Goal: Task Accomplishment & Management: Use online tool/utility

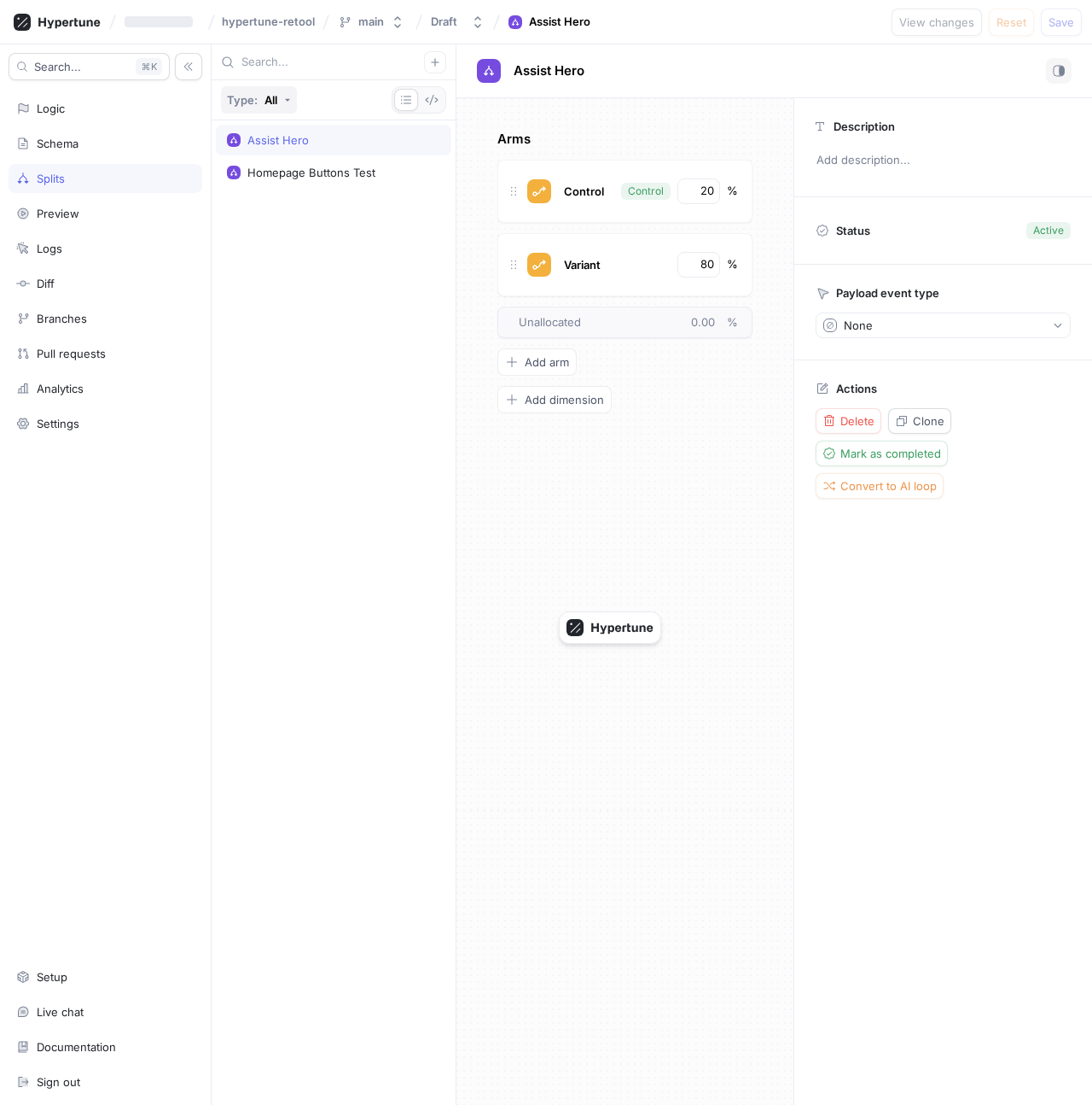
click at [281, 98] on button "Type: All" at bounding box center [258, 100] width 76 height 27
click at [267, 98] on div "All" at bounding box center [270, 100] width 13 height 11
click at [271, 100] on div "All" at bounding box center [270, 100] width 13 height 11
click at [439, 100] on button "button" at bounding box center [432, 100] width 24 height 22
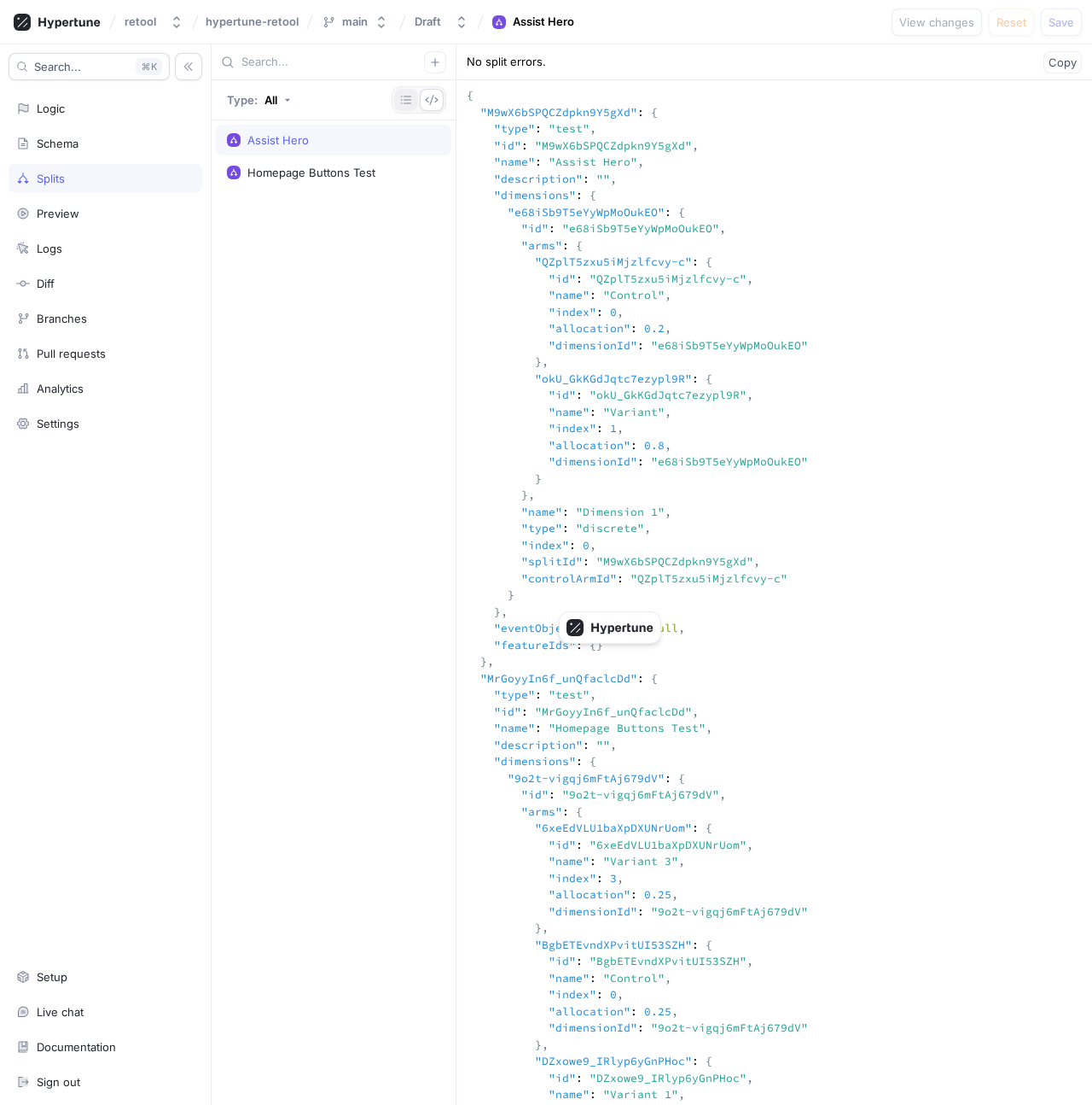
click at [400, 101] on icon "button" at bounding box center [407, 100] width 14 height 14
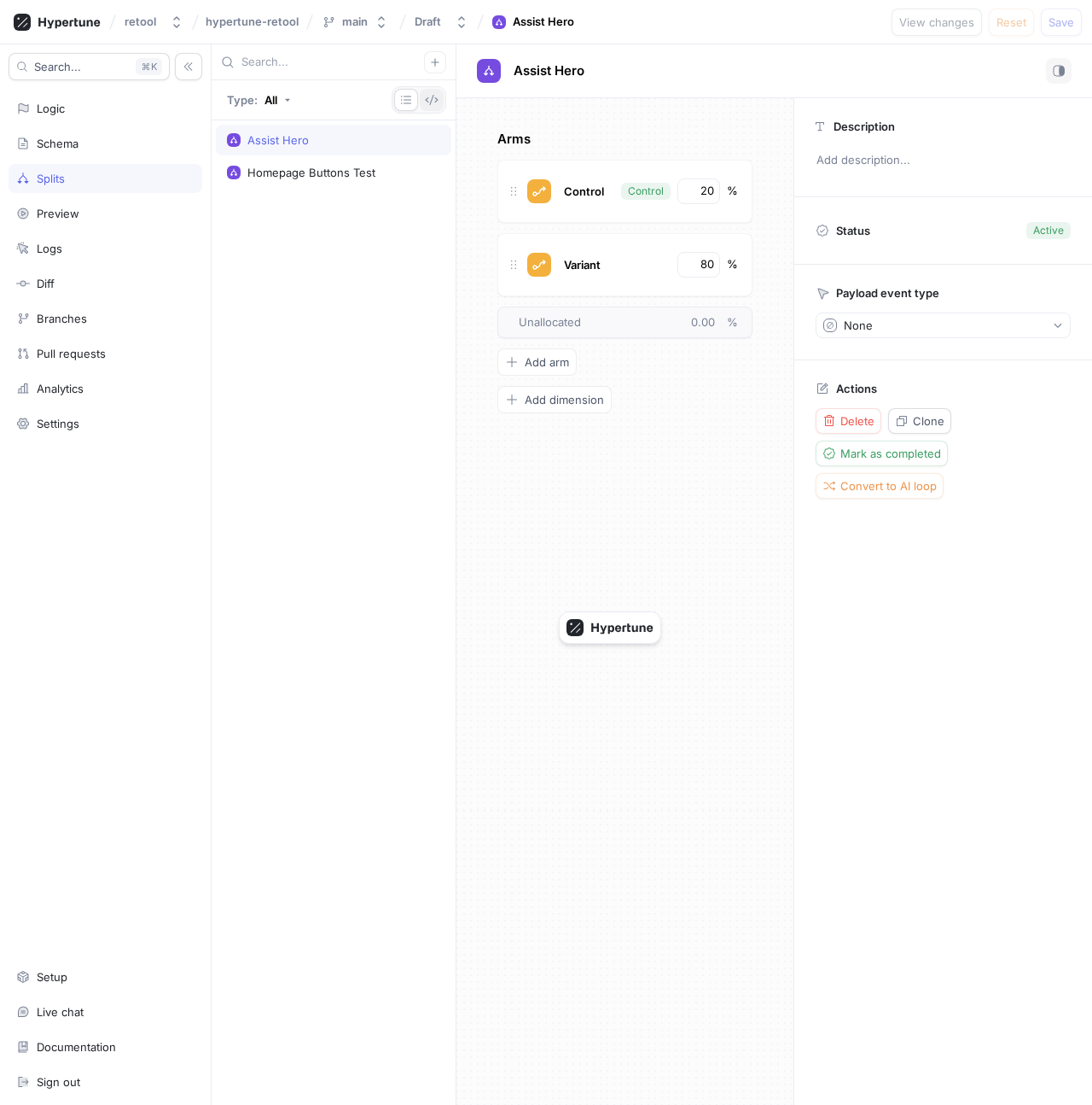
click at [433, 101] on icon "button" at bounding box center [432, 100] width 14 height 14
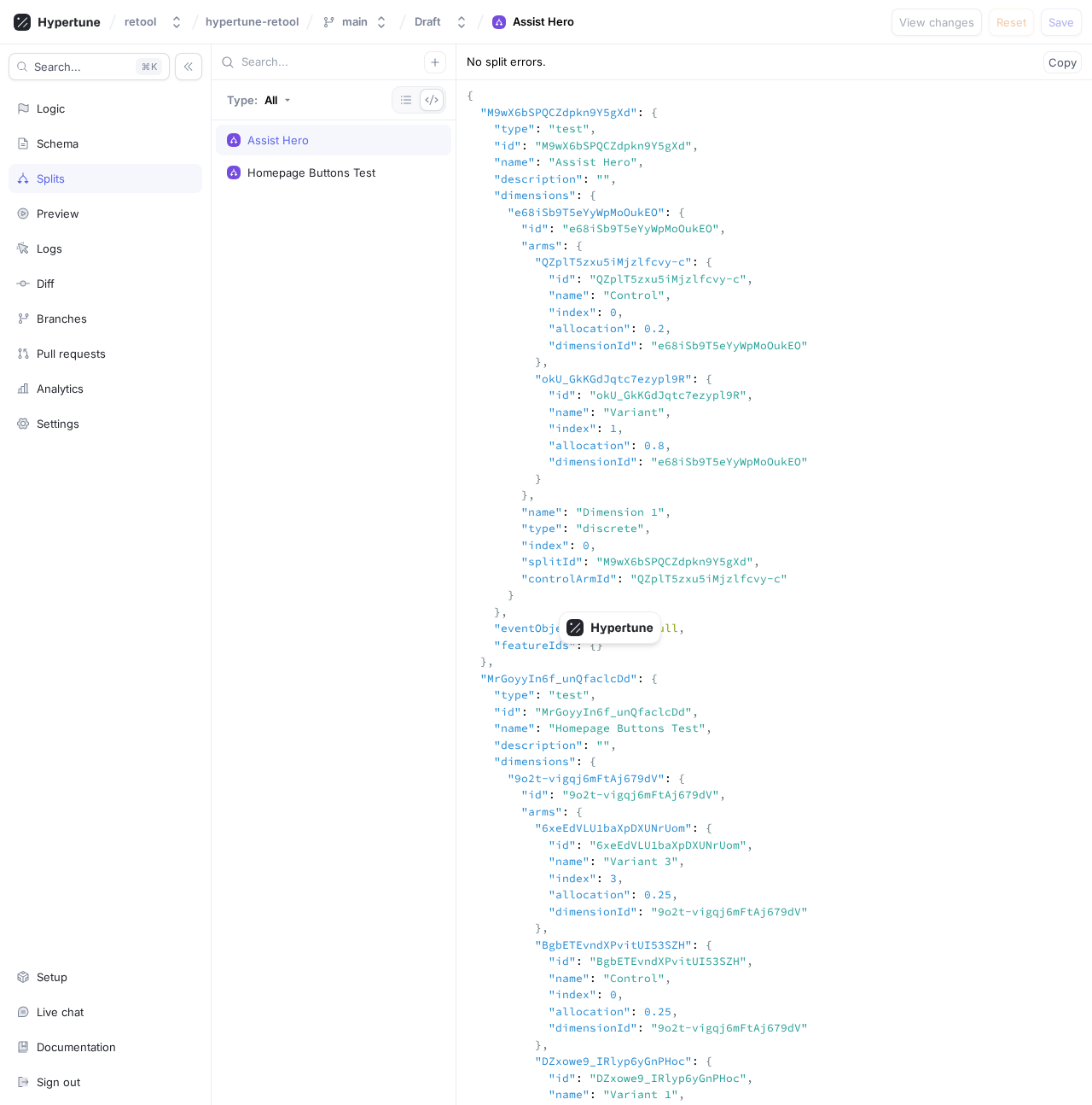
click at [634, 220] on textarea at bounding box center [774, 786] width 636 height 1412
drag, startPoint x: 659, startPoint y: 232, endPoint x: 737, endPoint y: 365, distance: 154.2
click at [737, 365] on textarea at bounding box center [774, 786] width 636 height 1412
drag, startPoint x: 862, startPoint y: 687, endPoint x: 851, endPoint y: 832, distance: 145.4
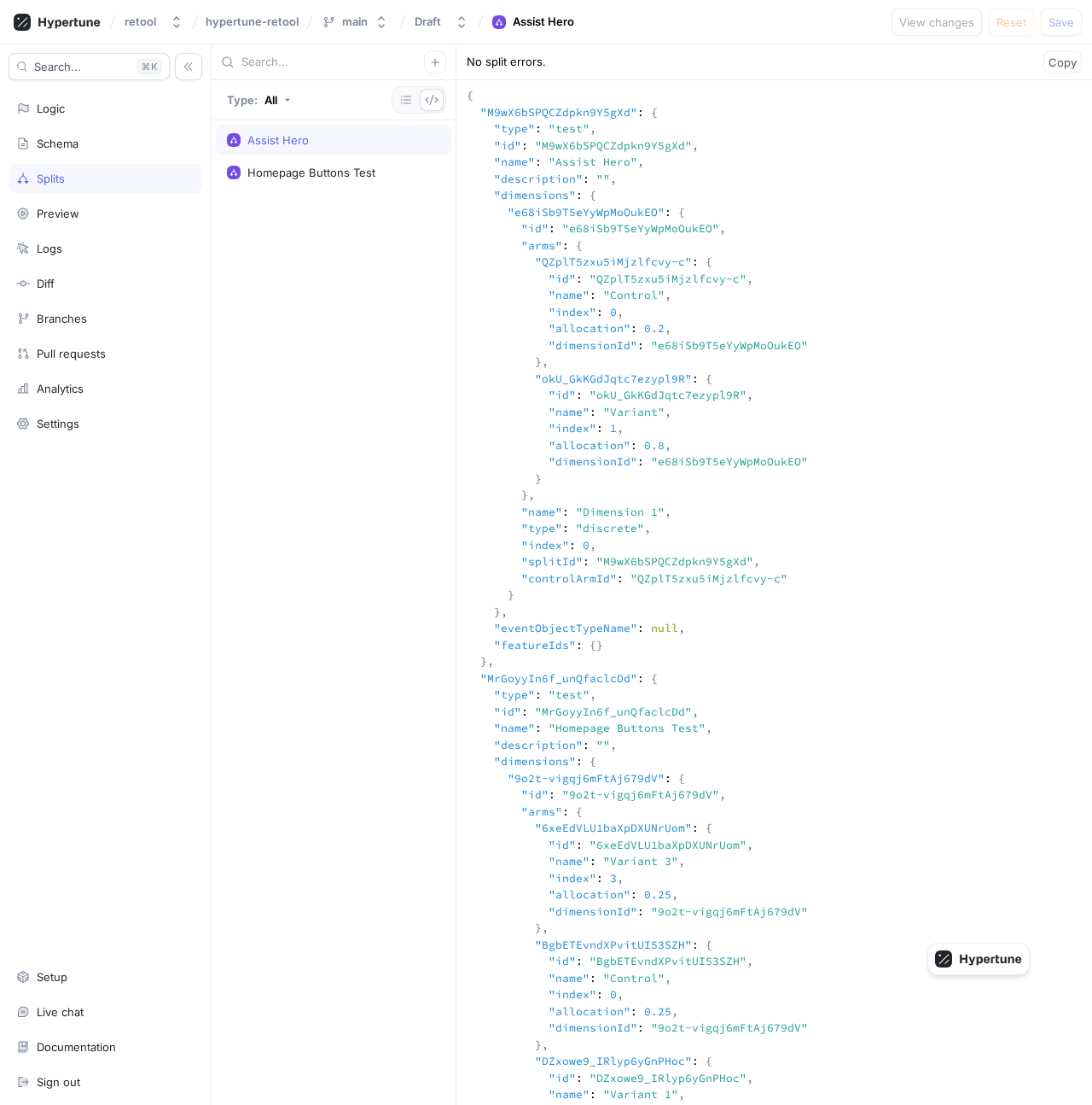
click at [851, 832] on textarea at bounding box center [774, 786] width 636 height 1412
drag, startPoint x: 713, startPoint y: 824, endPoint x: 716, endPoint y: 919, distance: 95.0
click at [716, 919] on textarea at bounding box center [774, 786] width 636 height 1412
drag, startPoint x: 716, startPoint y: 919, endPoint x: 676, endPoint y: 719, distance: 204.0
click at [676, 719] on textarea at bounding box center [774, 786] width 636 height 1412
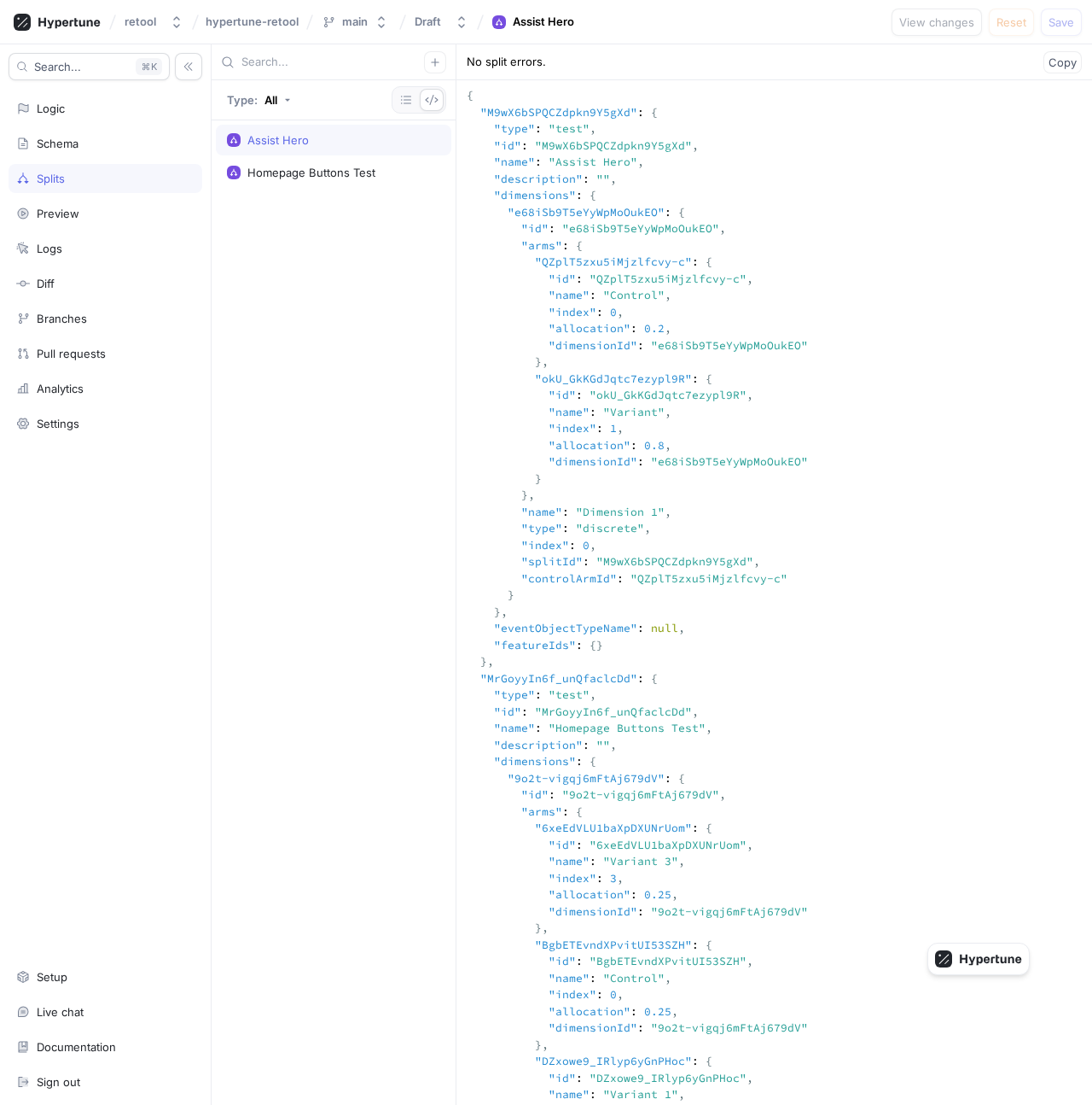
click at [676, 719] on textarea at bounding box center [774, 786] width 636 height 1412
drag, startPoint x: 674, startPoint y: 708, endPoint x: 732, endPoint y: 857, distance: 159.9
click at [727, 854] on textarea at bounding box center [774, 786] width 636 height 1412
click at [732, 857] on textarea at bounding box center [774, 786] width 636 height 1412
click at [657, 538] on textarea at bounding box center [774, 786] width 636 height 1412
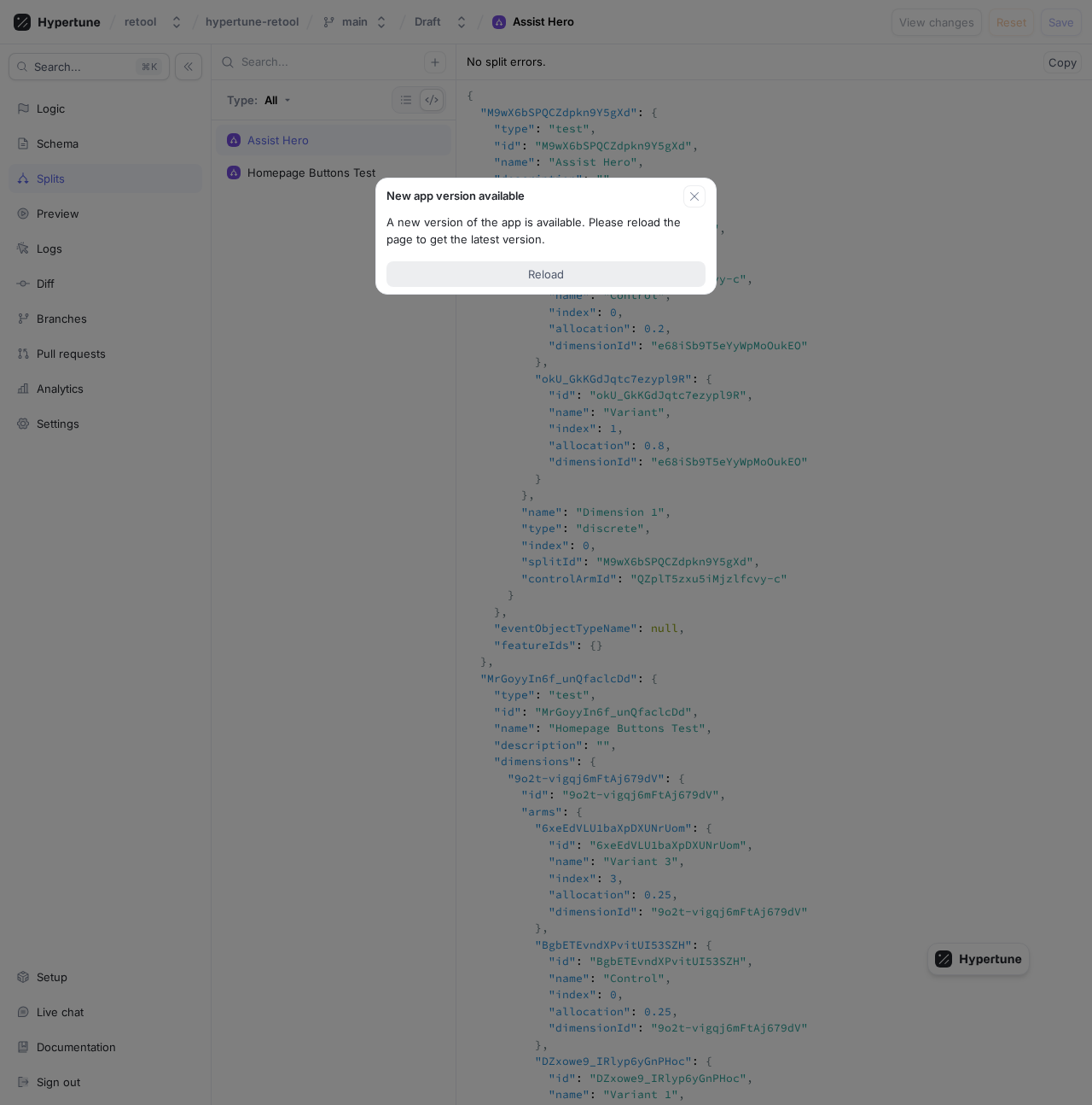
click at [562, 272] on span "Reload" at bounding box center [546, 274] width 36 height 11
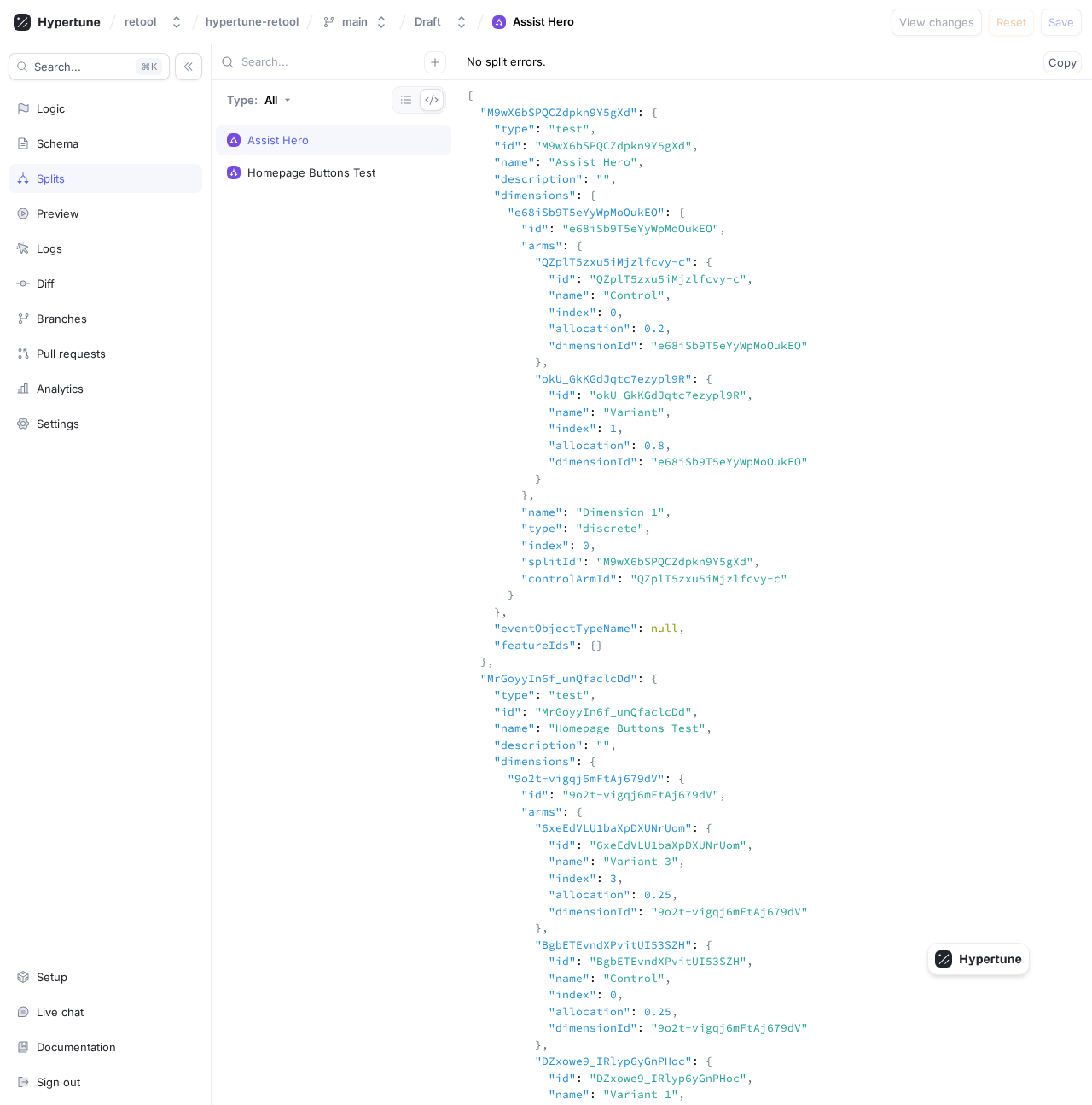
drag, startPoint x: 640, startPoint y: 304, endPoint x: 683, endPoint y: 407, distance: 111.6
click at [683, 407] on textarea at bounding box center [774, 786] width 636 height 1412
click at [310, 178] on div "Homepage Buttons Test" at bounding box center [312, 172] width 128 height 14
click at [303, 144] on div "Assist Hero" at bounding box center [278, 140] width 61 height 14
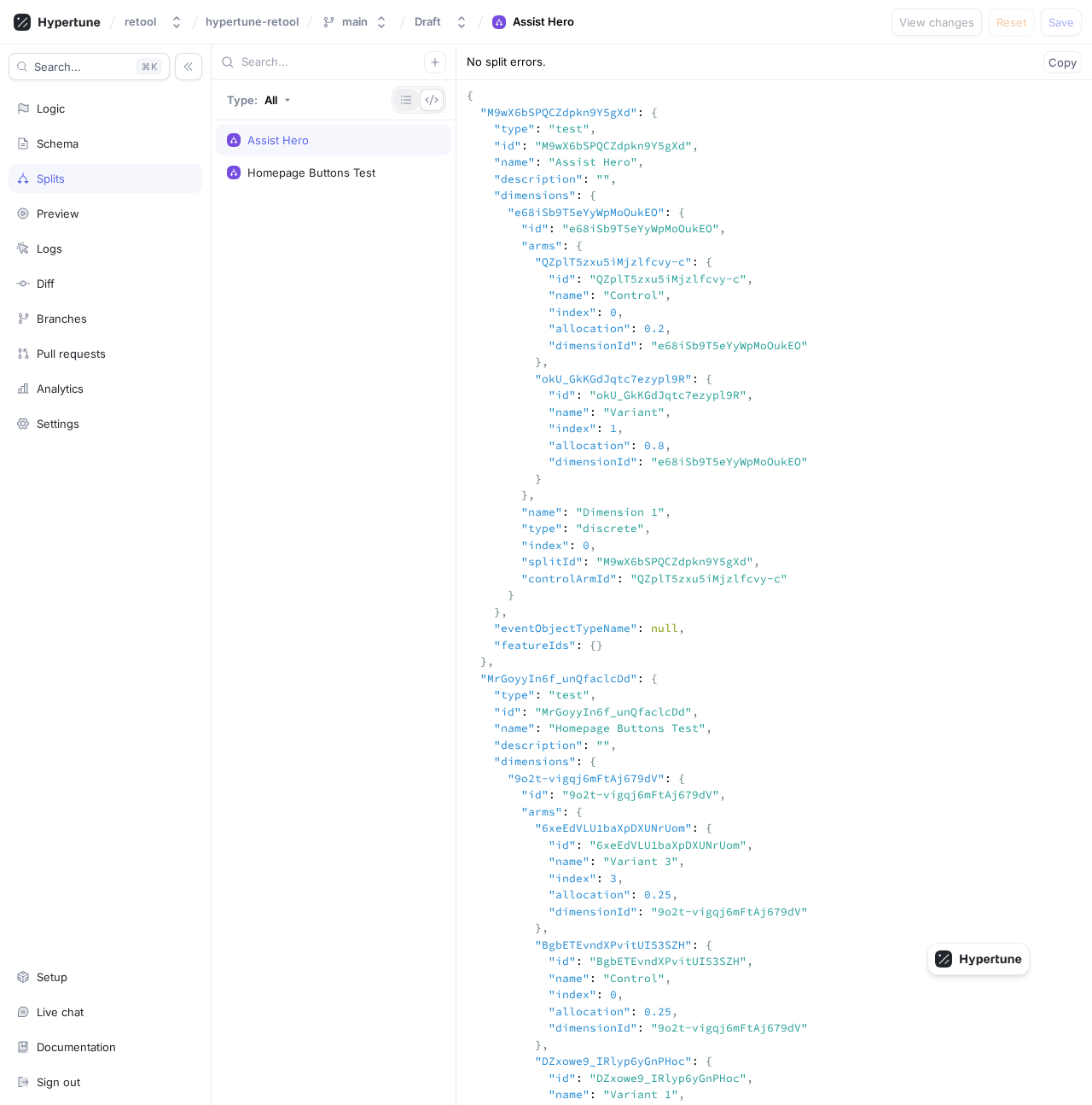
click at [404, 106] on icon "button" at bounding box center [407, 100] width 14 height 14
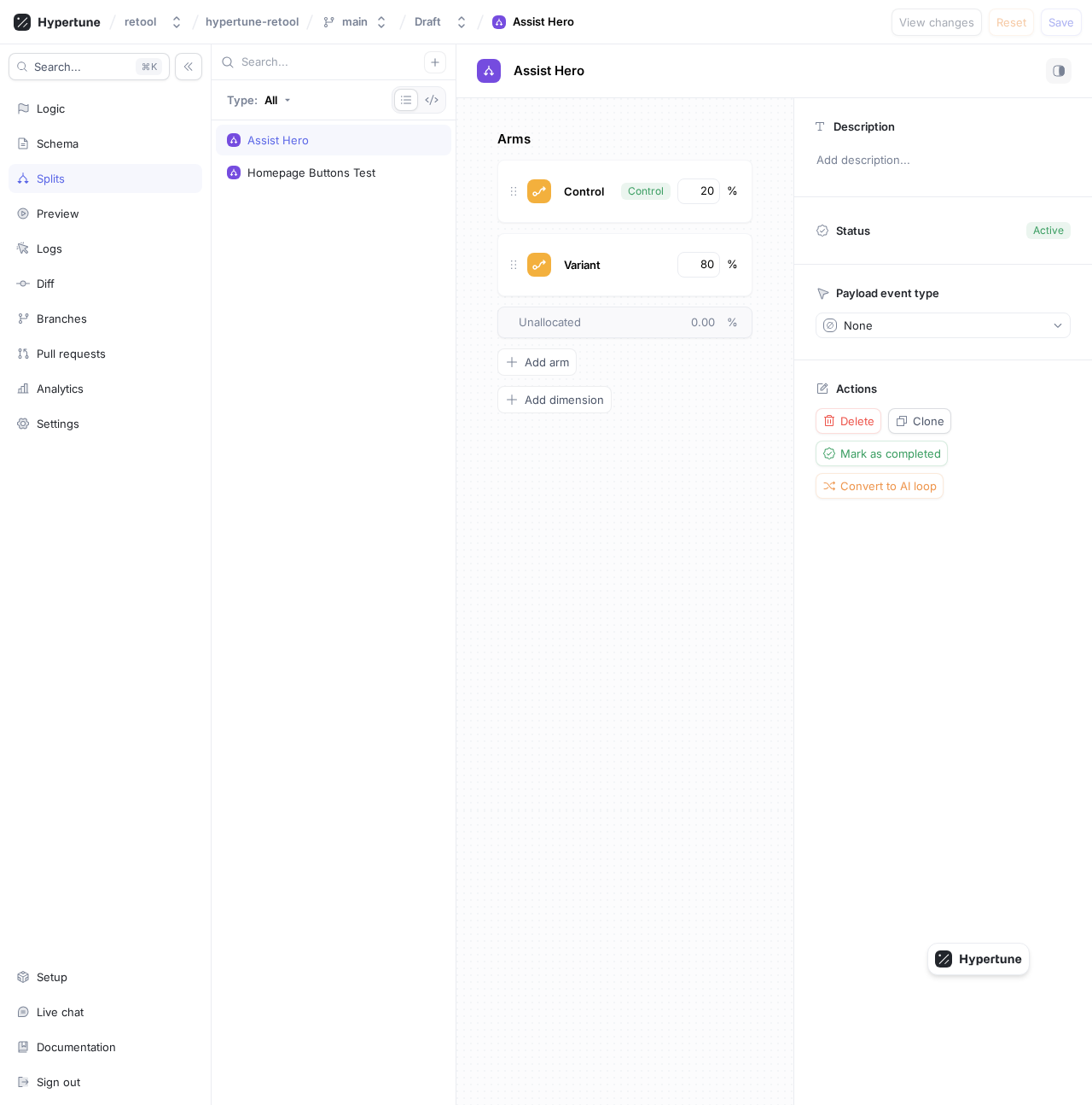
click at [385, 143] on div "Assist Hero" at bounding box center [334, 140] width 213 height 14
click at [381, 166] on div "Homepage Buttons Test" at bounding box center [334, 172] width 213 height 14
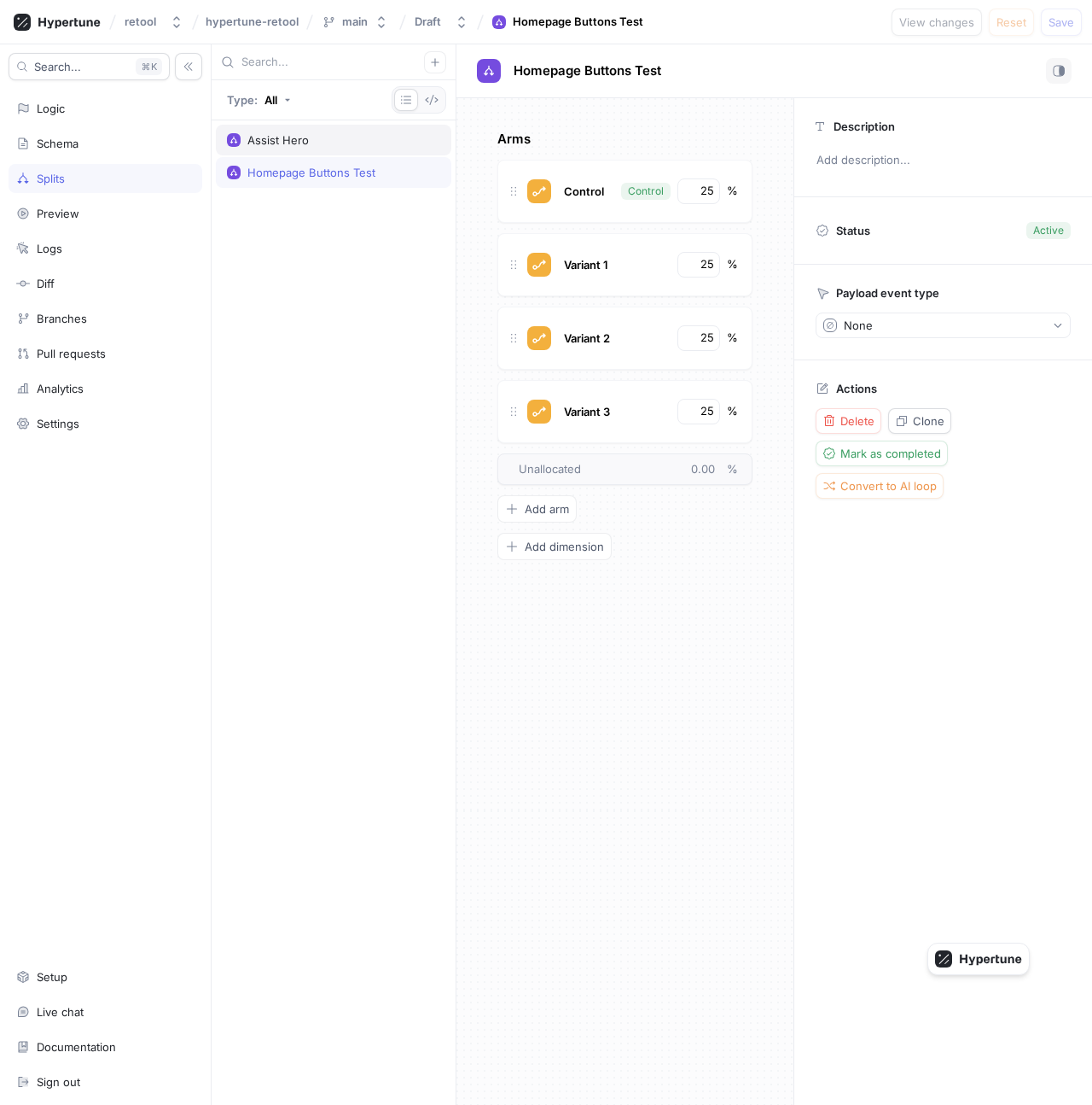
click at [365, 139] on div "Assist Hero" at bounding box center [334, 140] width 213 height 14
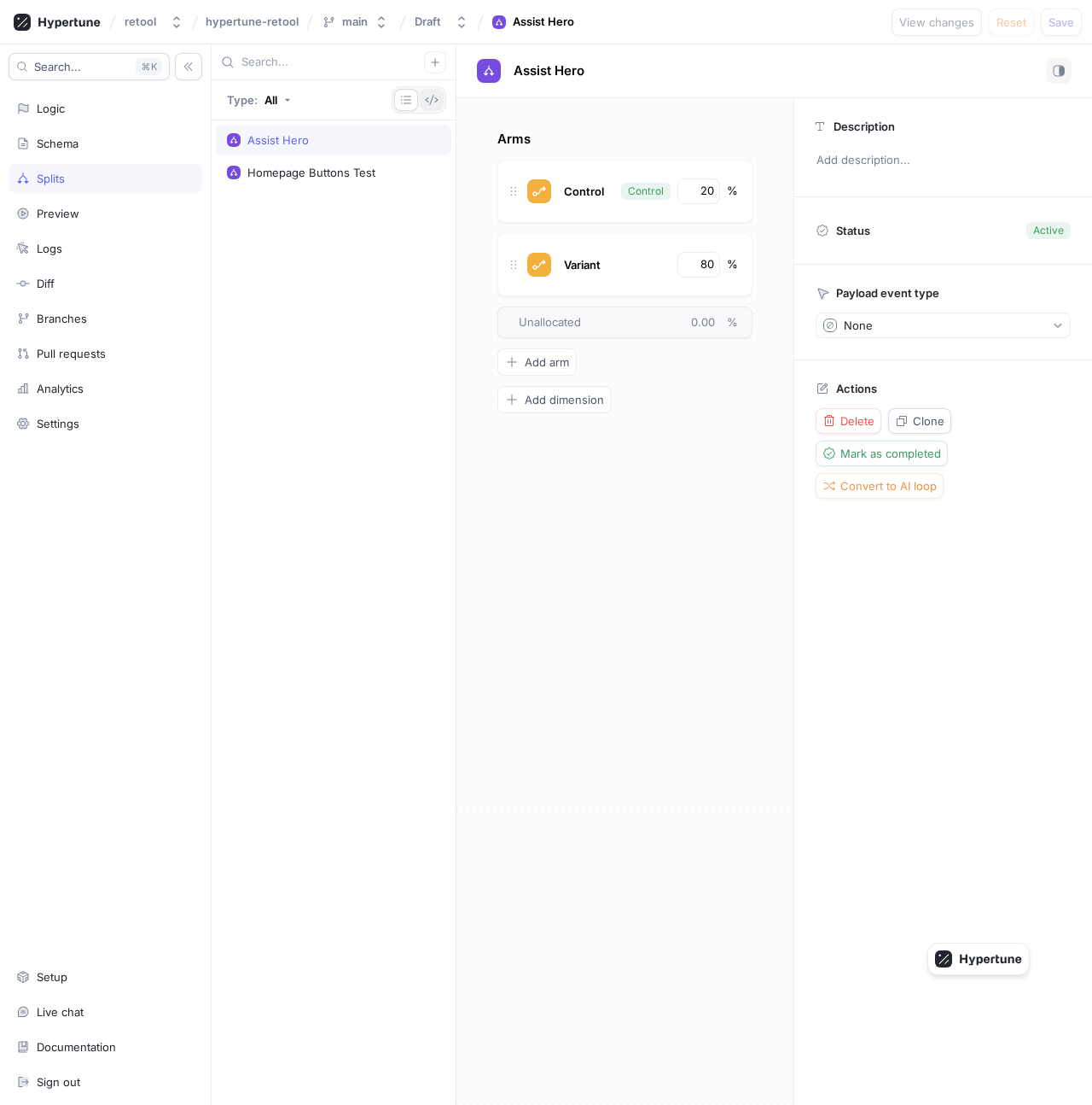
click at [439, 94] on button "button" at bounding box center [432, 100] width 24 height 22
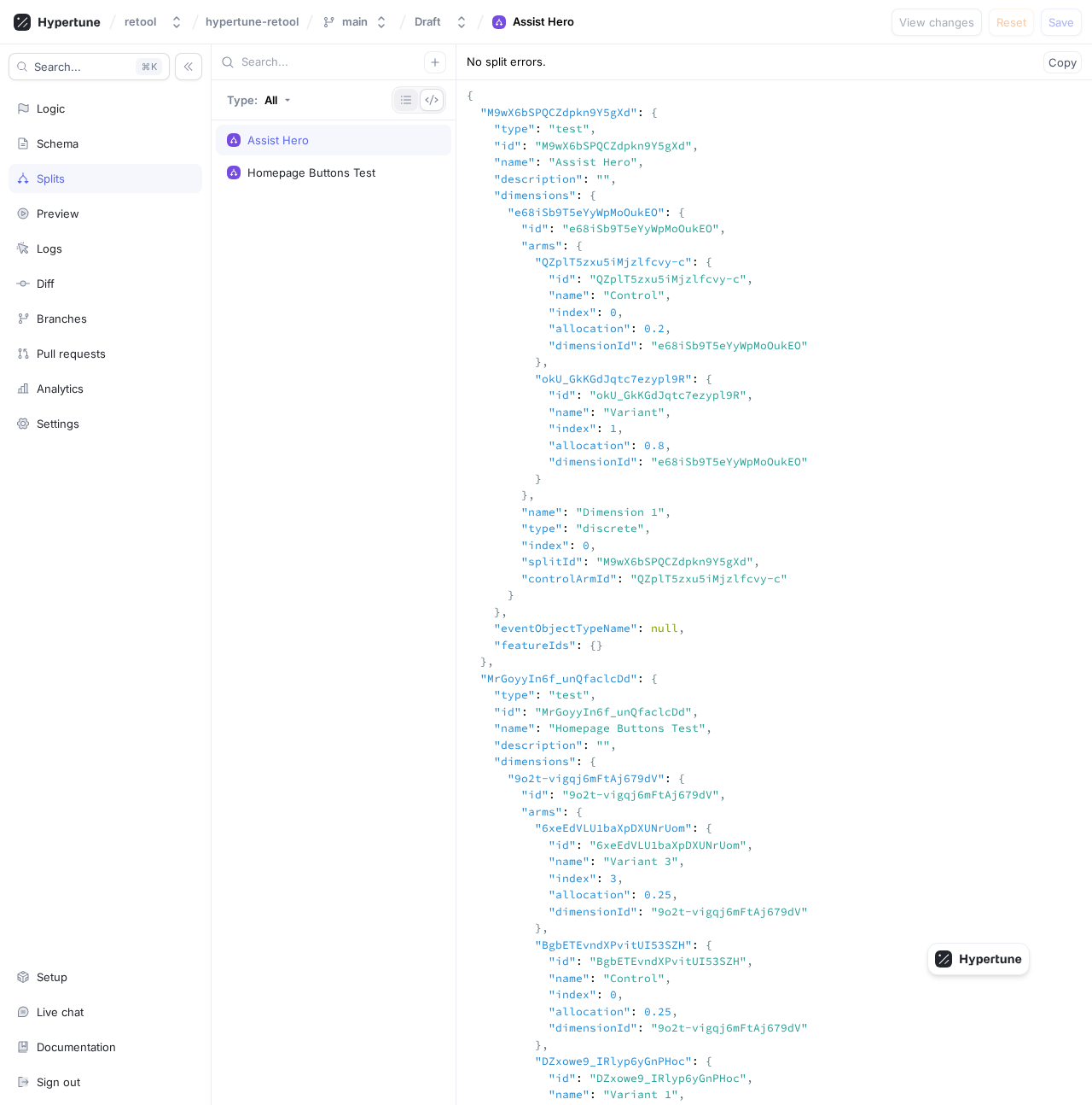
click at [406, 105] on icon "button" at bounding box center [407, 100] width 14 height 14
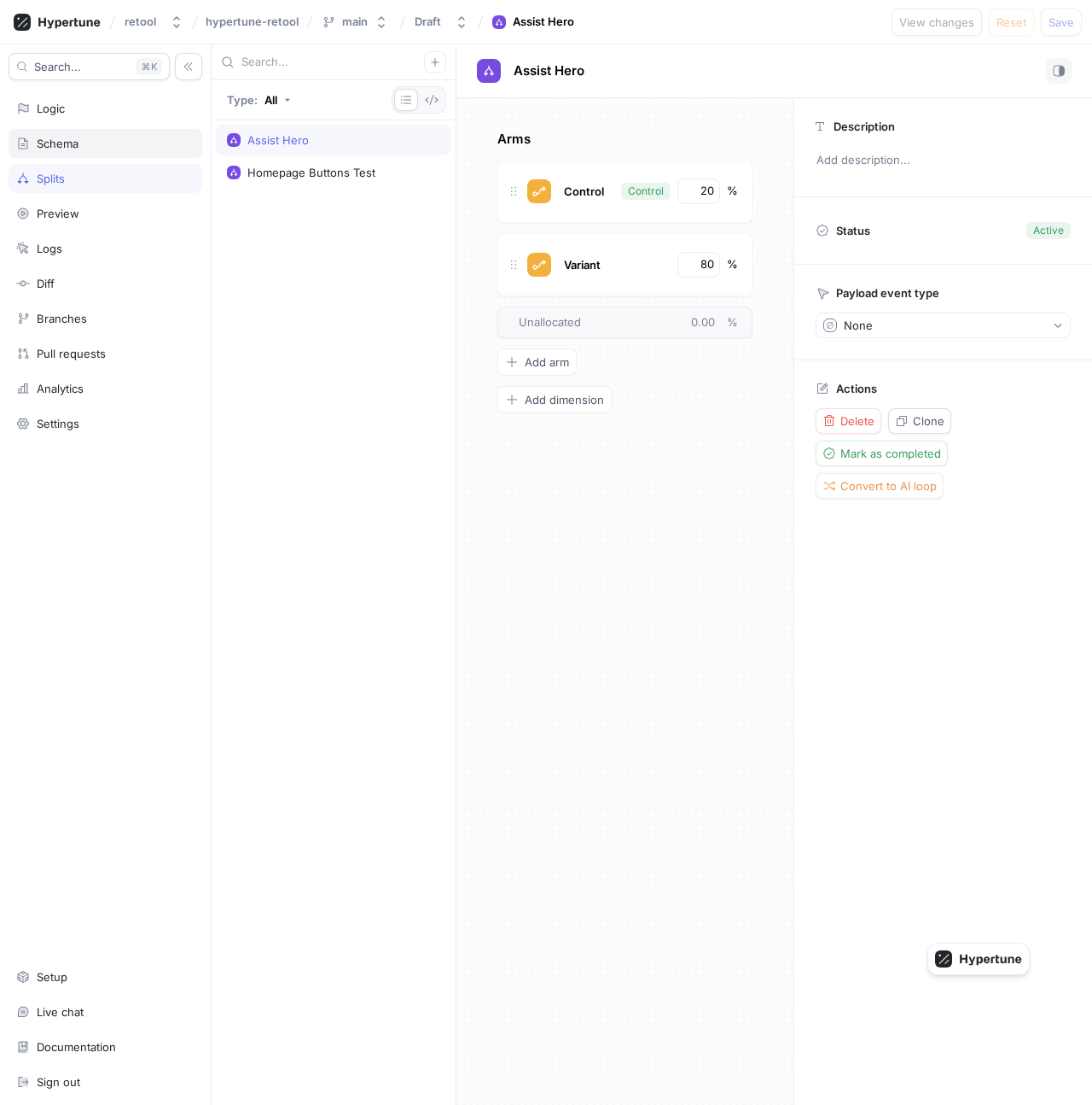
click at [124, 141] on div "Schema" at bounding box center [106, 143] width 178 height 14
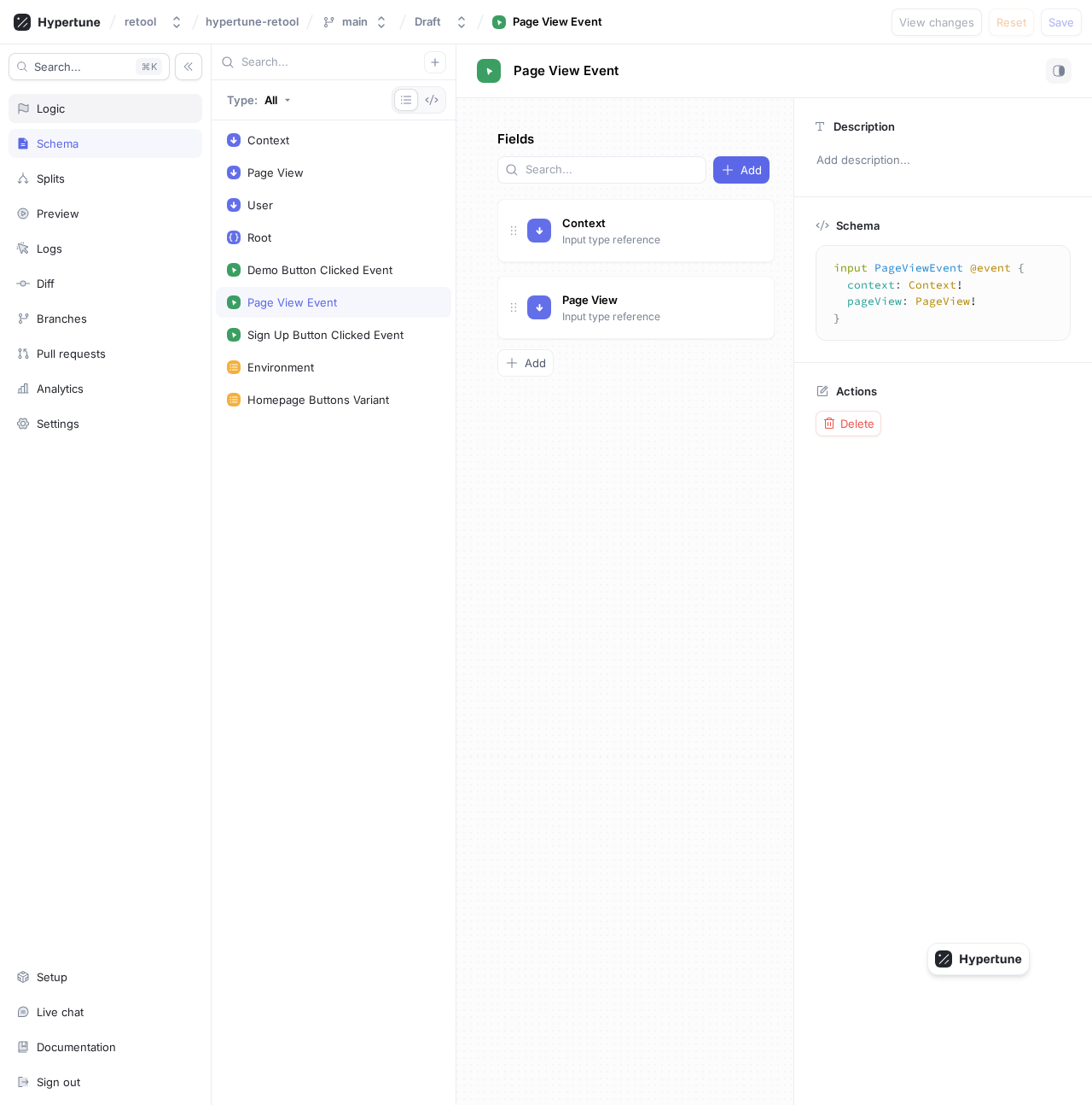
click at [120, 112] on div "Logic" at bounding box center [106, 108] width 178 height 14
